Goal: Navigation & Orientation: Find specific page/section

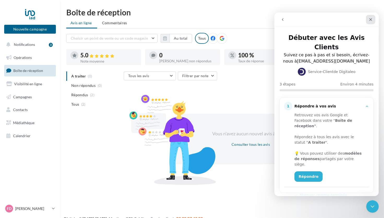
click at [372, 17] on div "Fermer" at bounding box center [370, 19] width 9 height 9
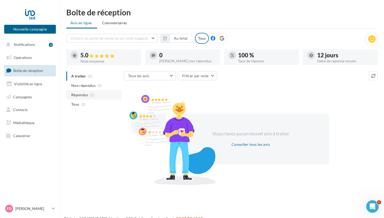
click at [85, 96] on span "Répondus" at bounding box center [79, 94] width 17 height 5
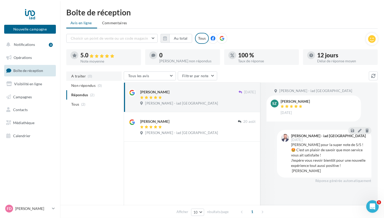
click at [79, 79] on span "A traiter" at bounding box center [78, 76] width 15 height 5
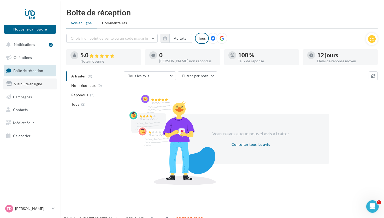
click at [25, 82] on span "Visibilité en ligne" at bounding box center [28, 84] width 28 height 4
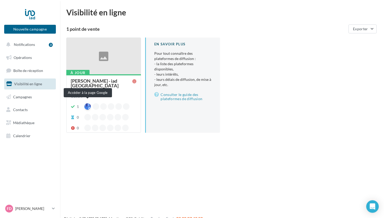
click at [86, 104] on div at bounding box center [87, 106] width 7 height 7
click at [23, 46] on span "Notifications" at bounding box center [24, 44] width 21 height 4
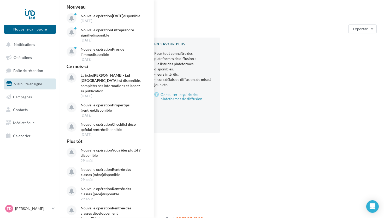
click at [256, 169] on div "Nouvelle campagne Nouvelle campagne Notifications Nouveau Nouvelle opération Jo…" at bounding box center [192, 117] width 384 height 218
